Goal: Information Seeking & Learning: Learn about a topic

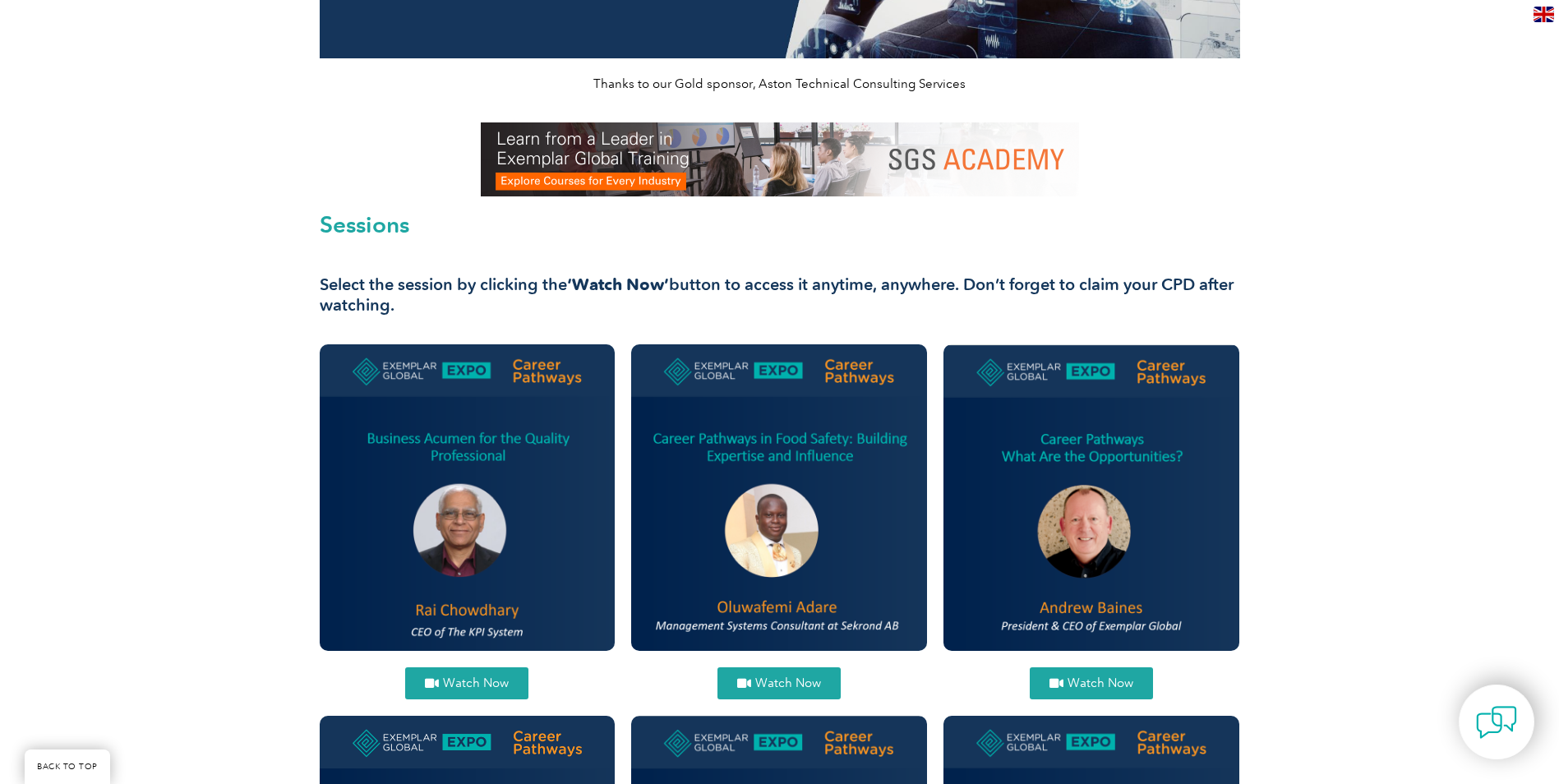
scroll to position [411, 0]
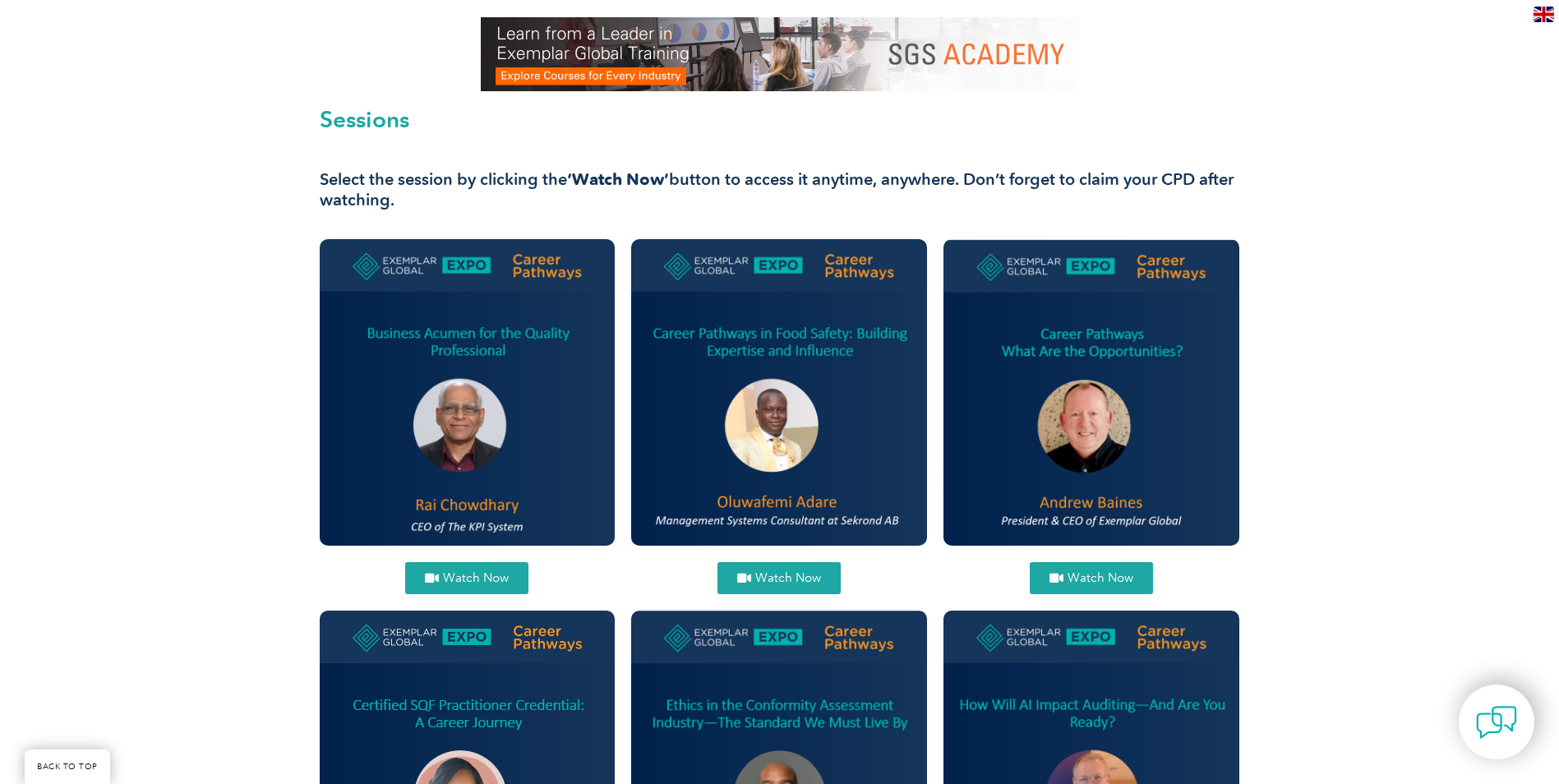
click at [1100, 337] on img at bounding box center [1091, 392] width 296 height 305
click at [1113, 574] on span "Watch Now" at bounding box center [1100, 578] width 65 height 12
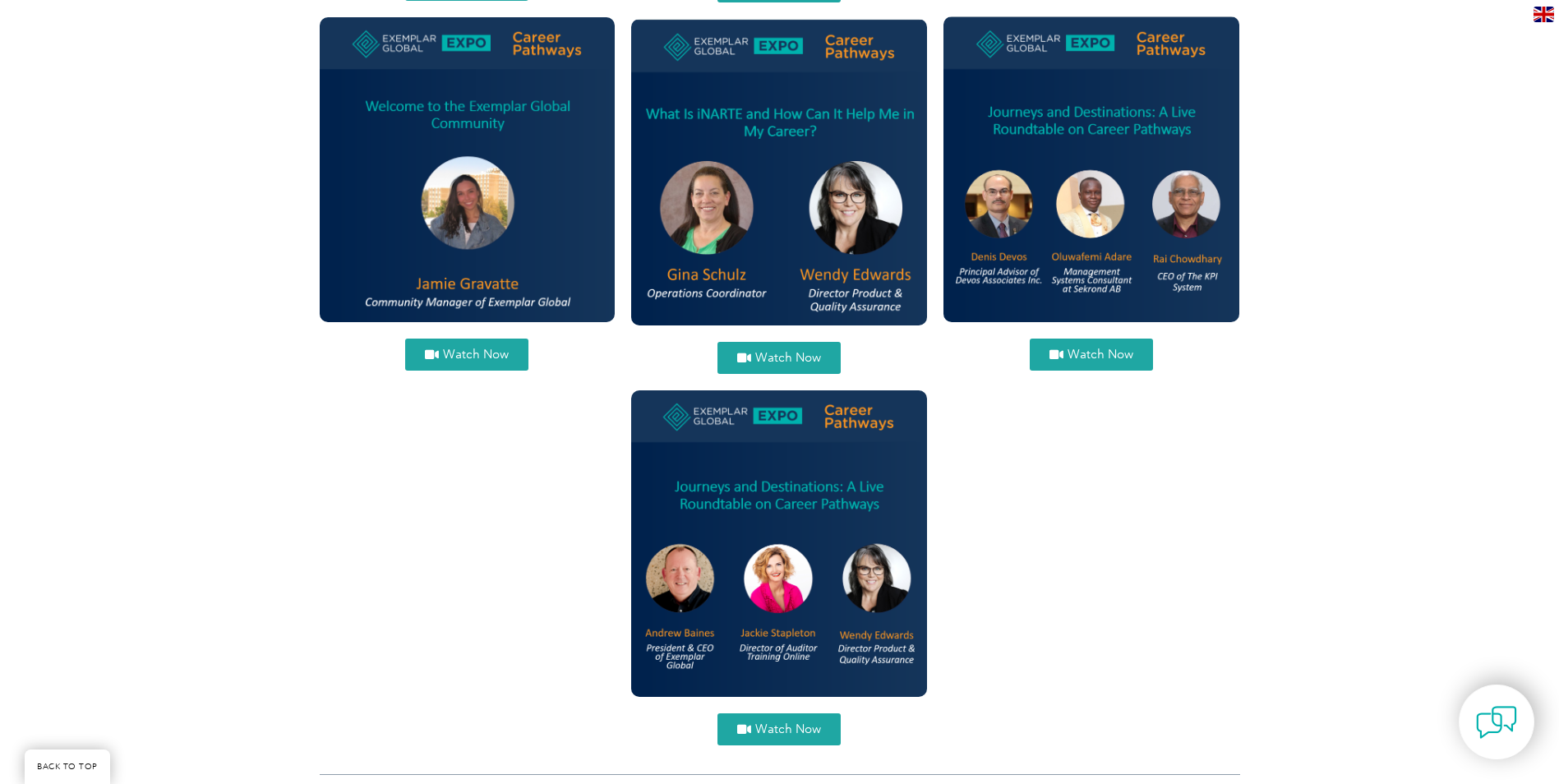
scroll to position [1973, 0]
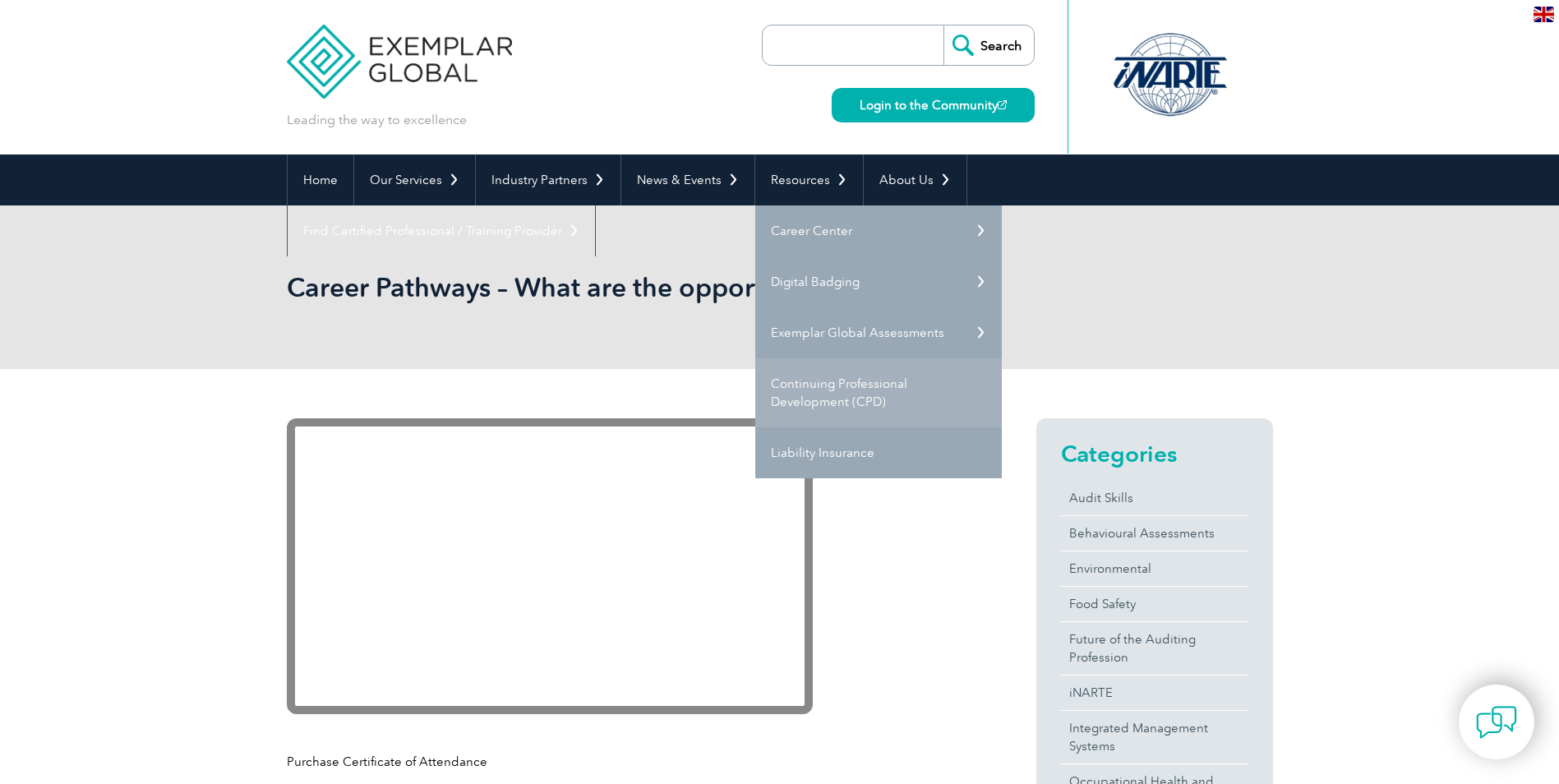
click at [817, 388] on link "Continuing Professional Development (CPD)" at bounding box center [878, 392] width 247 height 69
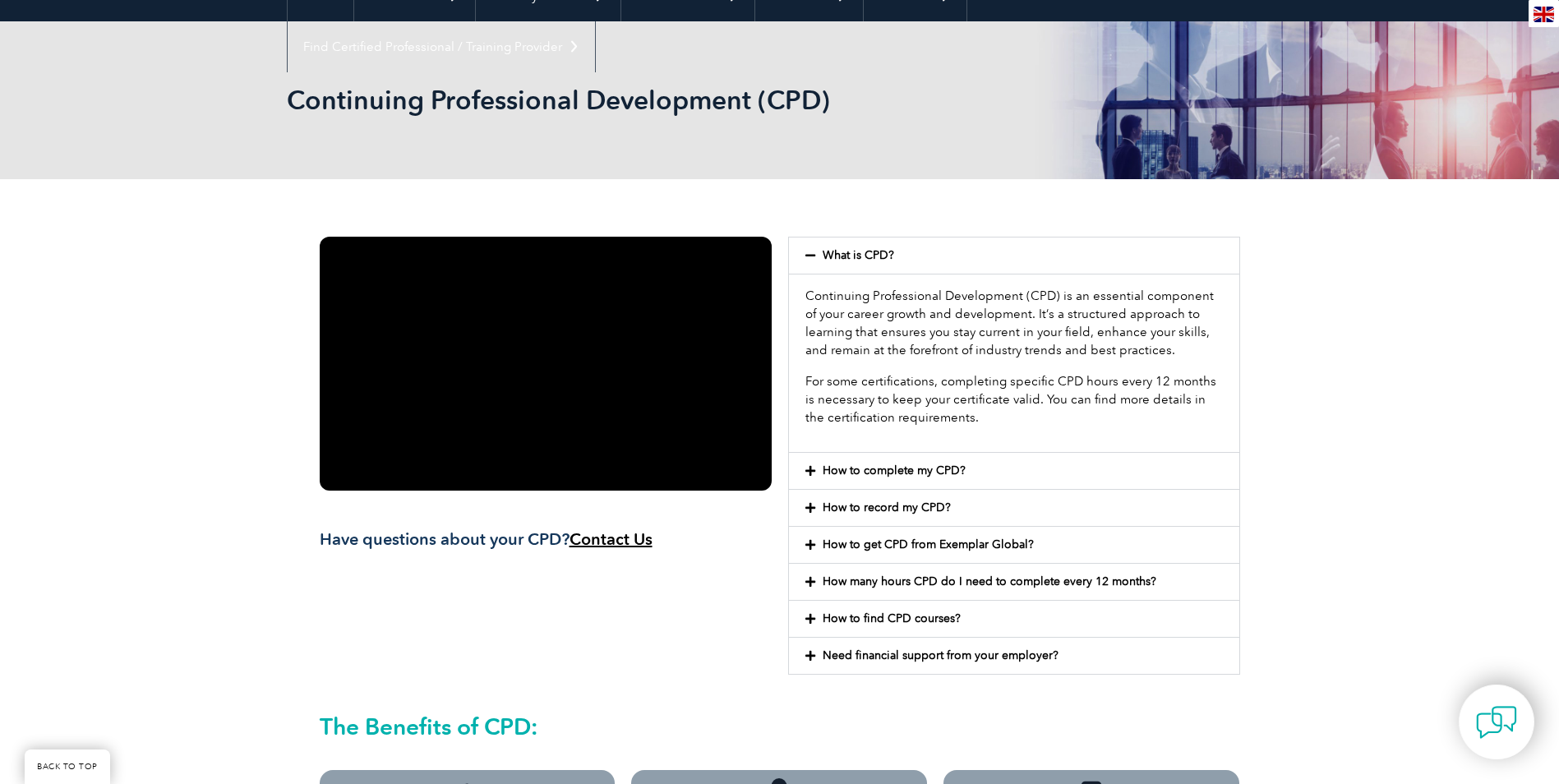
scroll to position [373, 0]
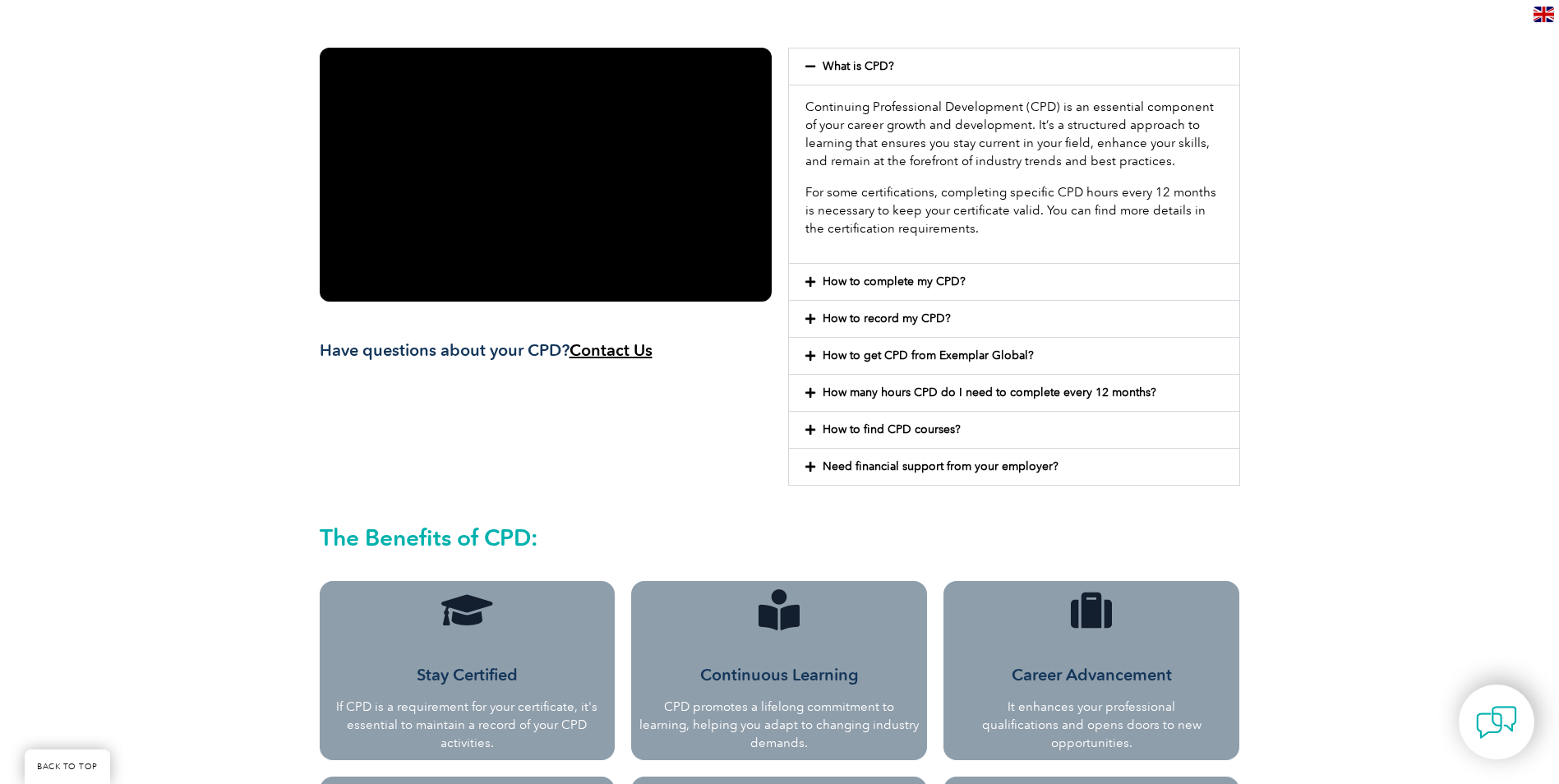
click at [814, 280] on icon at bounding box center [811, 282] width 10 height 12
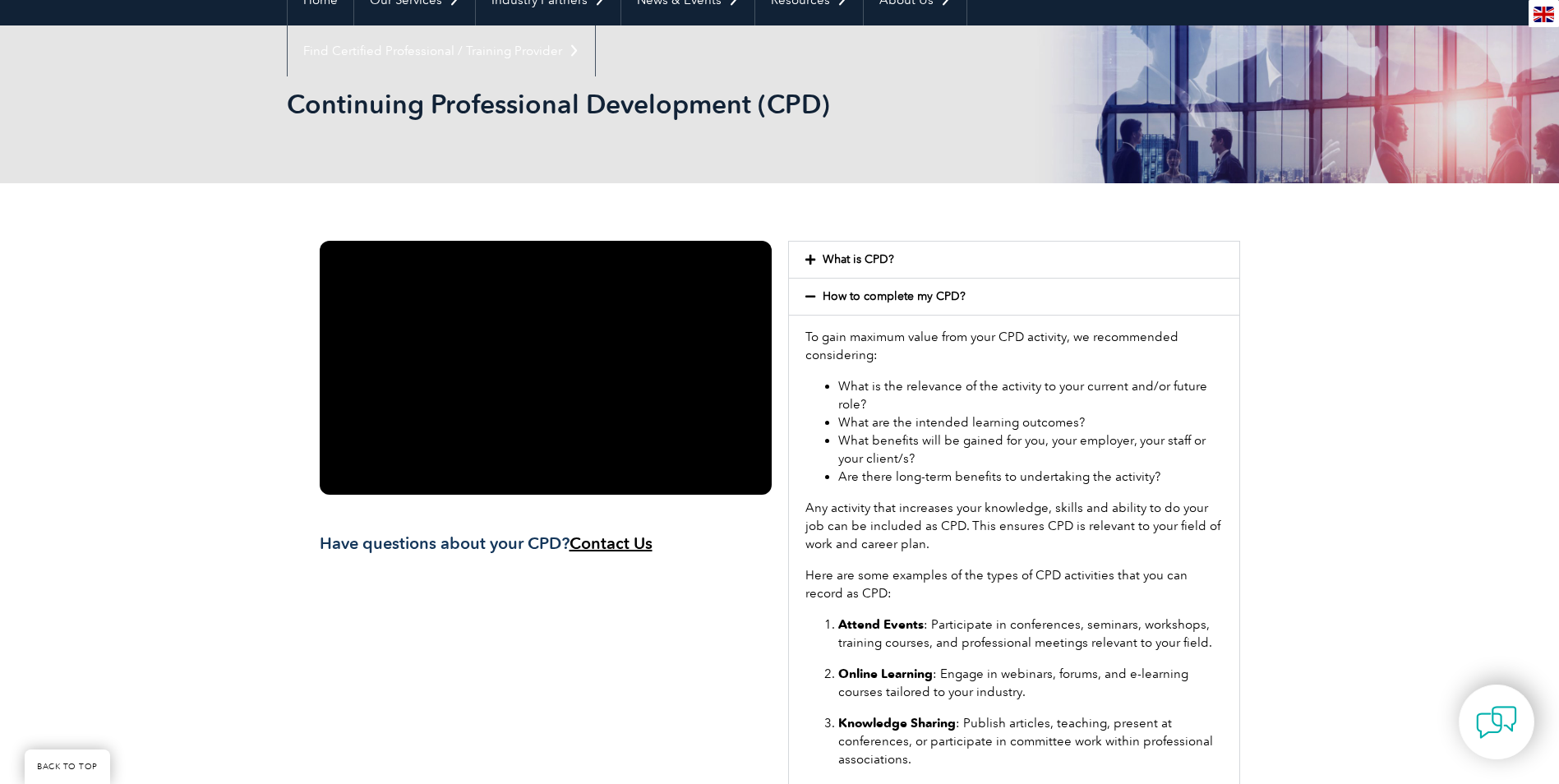
scroll to position [209, 0]
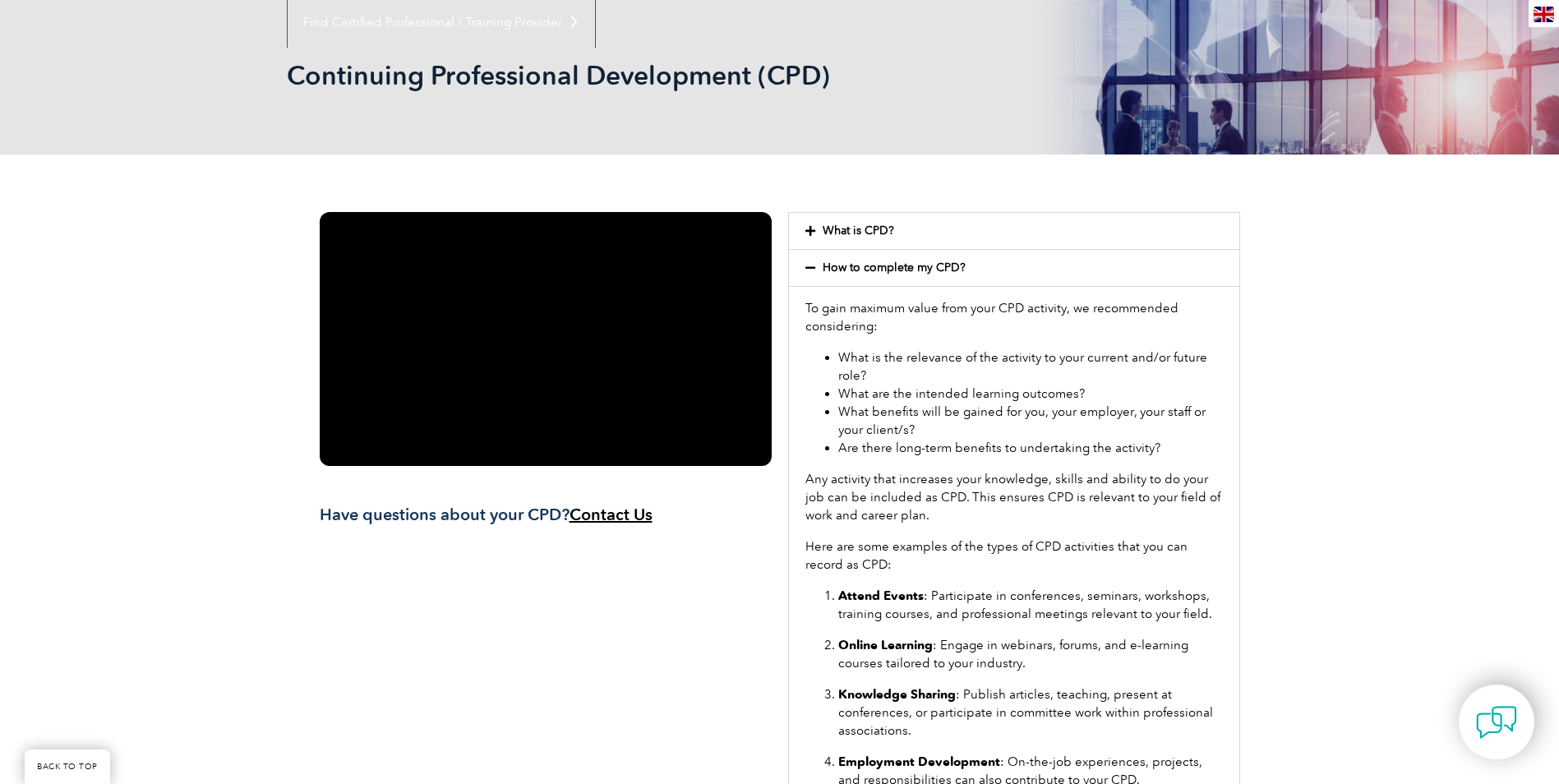
click at [622, 511] on span "Contact Us" at bounding box center [611, 515] width 83 height 20
click at [902, 228] on div "What is CPD?" at bounding box center [1014, 231] width 450 height 36
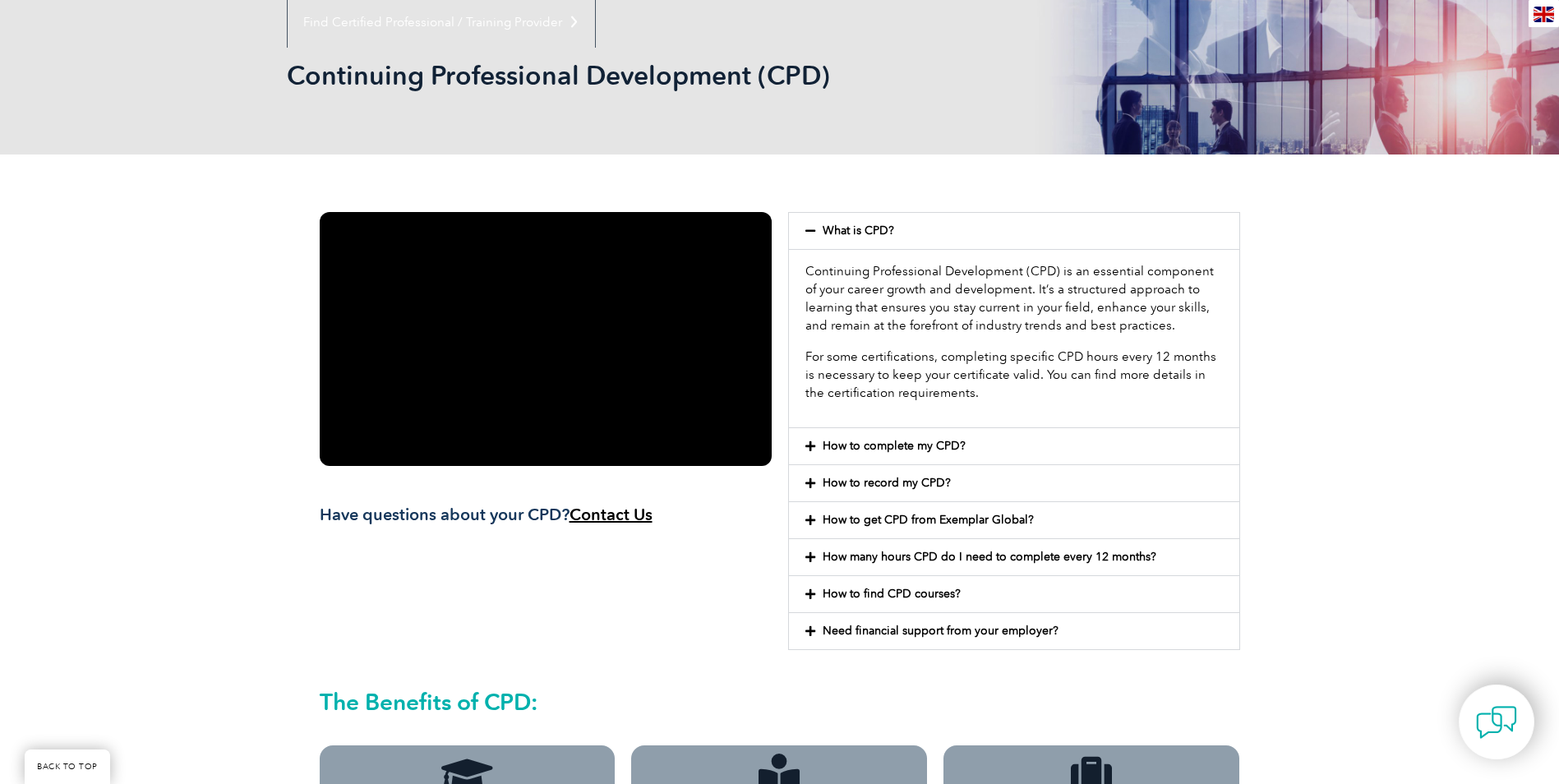
click at [933, 439] on link "How to complete my CPD?" at bounding box center [894, 445] width 143 height 14
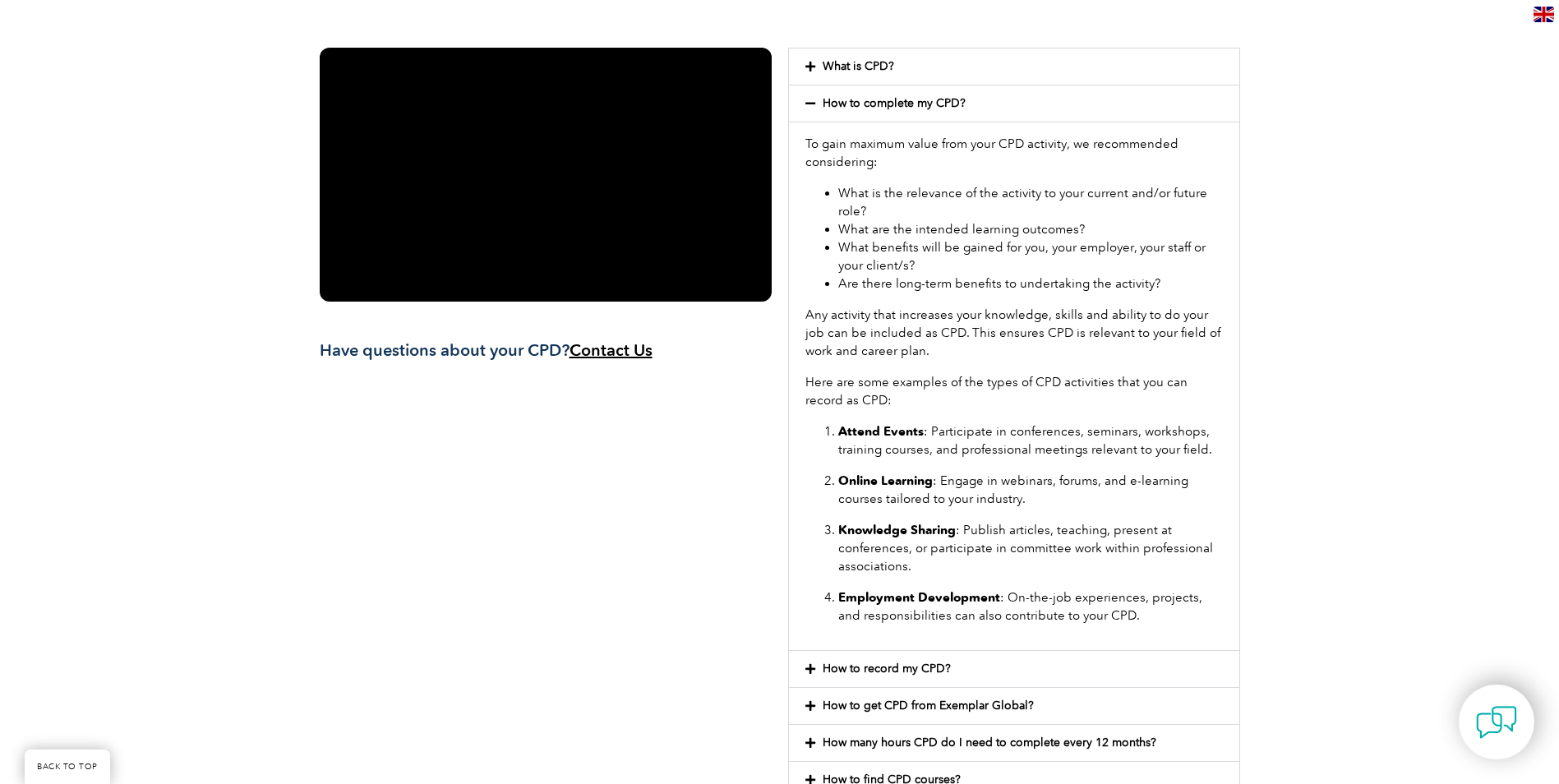
scroll to position [702, 0]
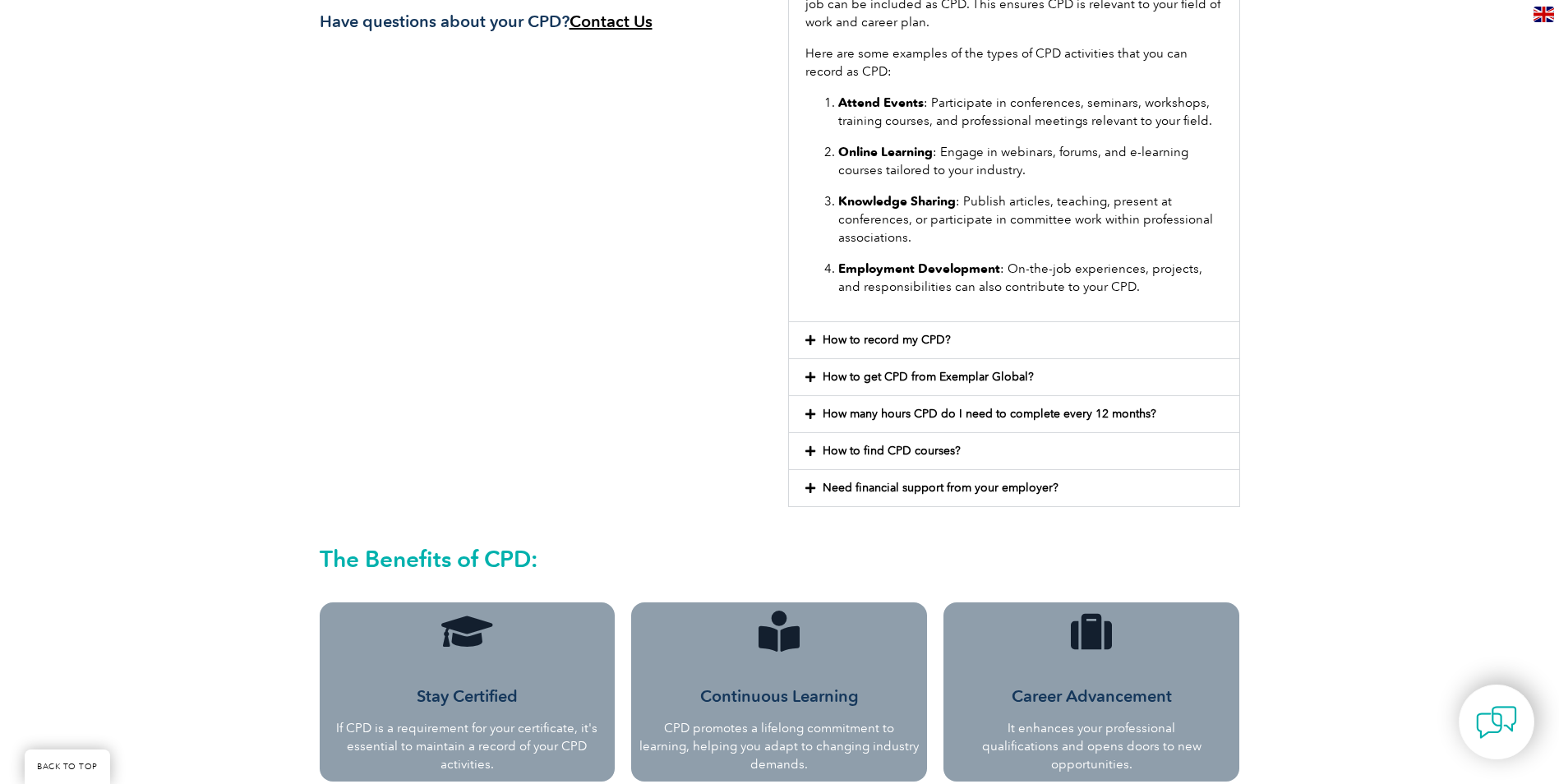
click at [939, 346] on link "How to record my CPD?" at bounding box center [887, 339] width 128 height 14
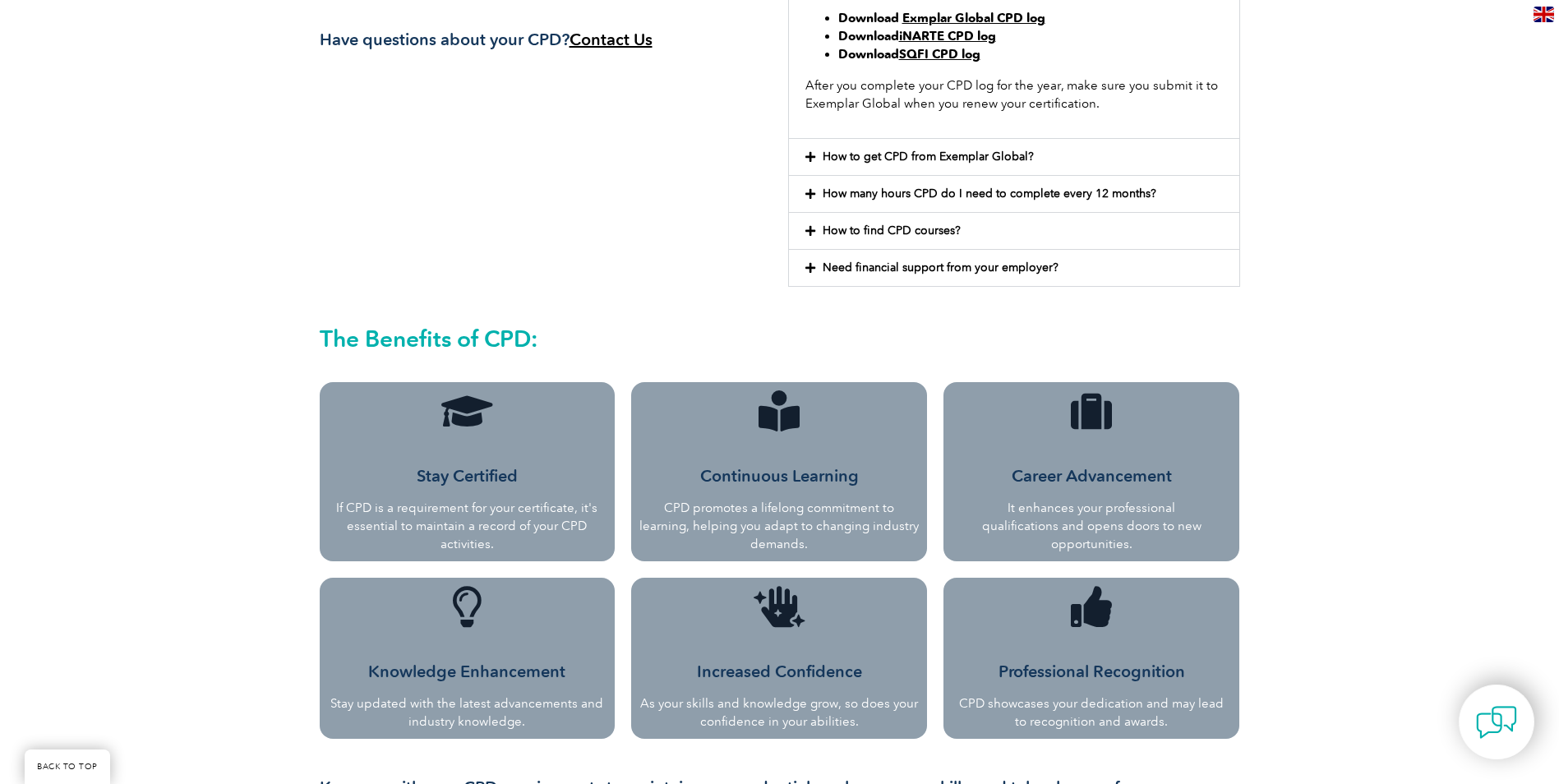
scroll to position [740, 0]
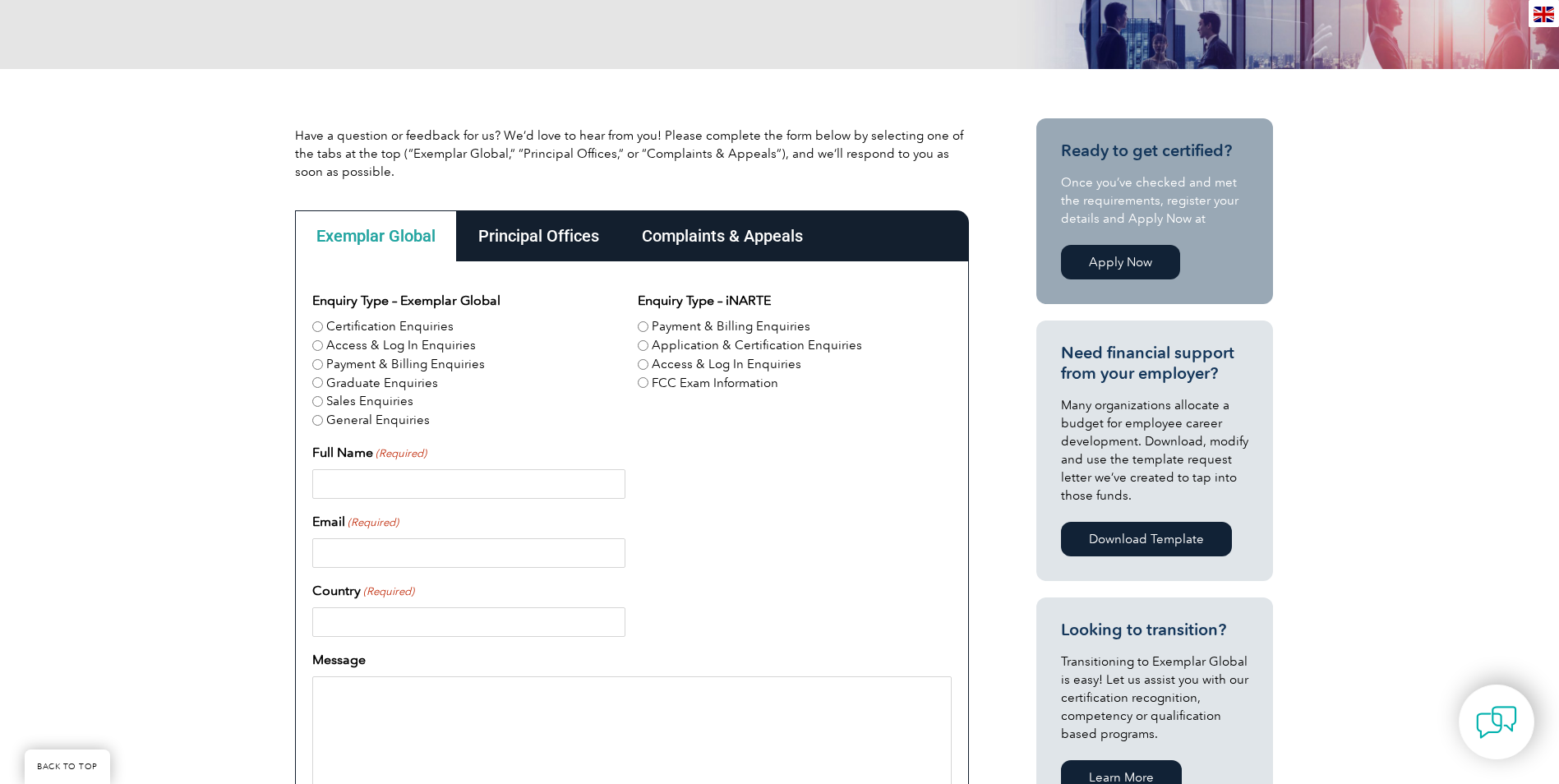
scroll to position [329, 0]
